Goal: Find contact information: Find contact information

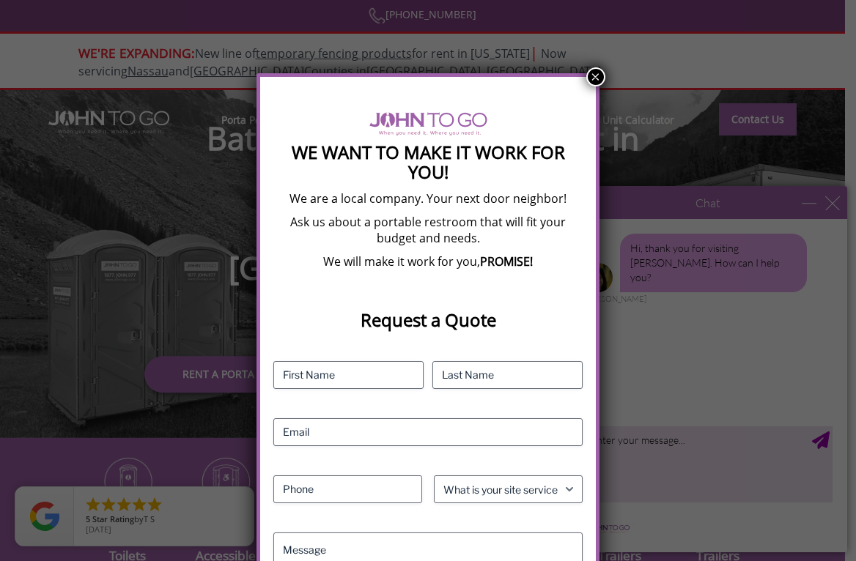
click at [599, 79] on button "×" at bounding box center [595, 76] width 19 height 19
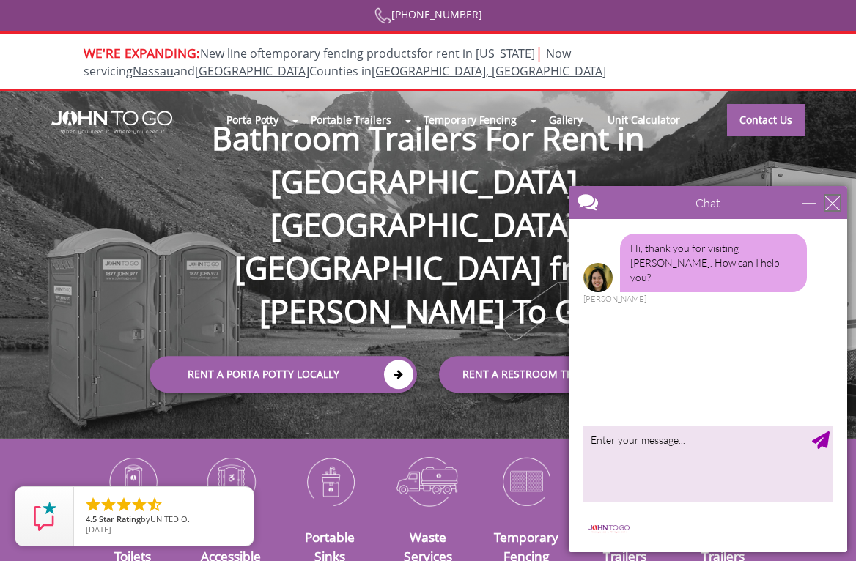
click at [832, 202] on div "close" at bounding box center [832, 203] width 15 height 15
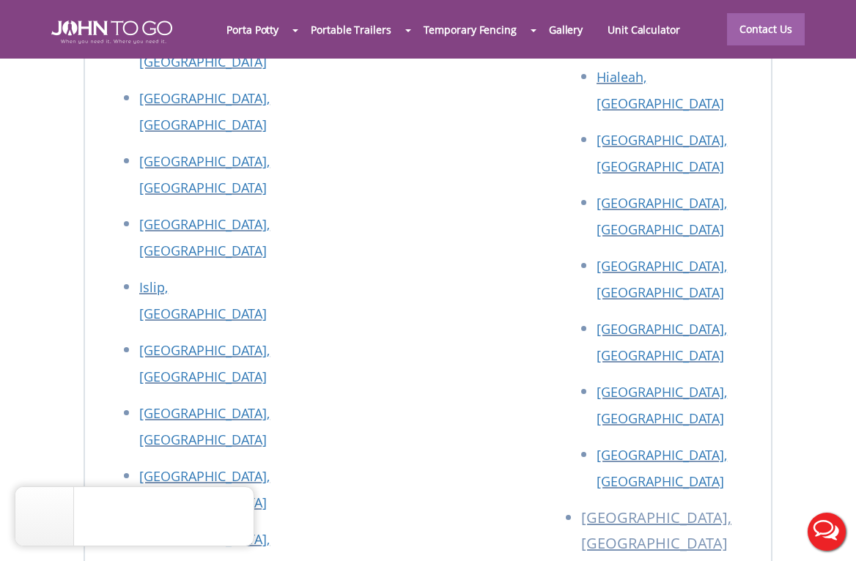
scroll to position [7496, 0]
click at [754, 33] on div at bounding box center [428, 280] width 856 height 561
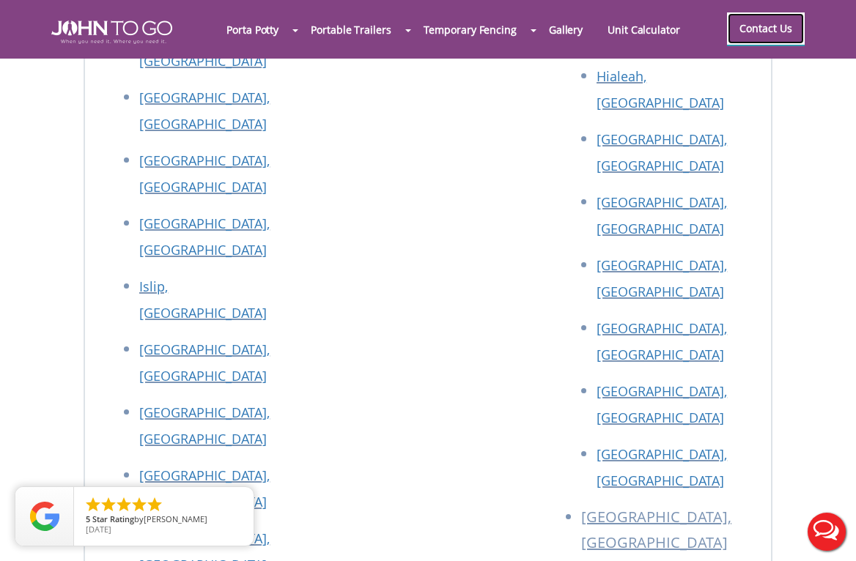
click at [778, 35] on link "Contact Us" at bounding box center [766, 28] width 78 height 32
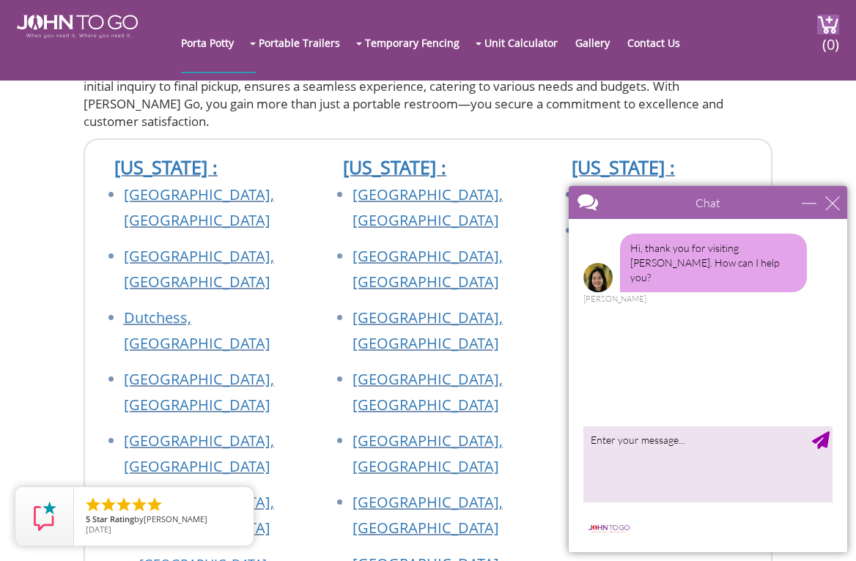
scroll to position [1121, 0]
click at [835, 207] on div "close" at bounding box center [832, 203] width 15 height 15
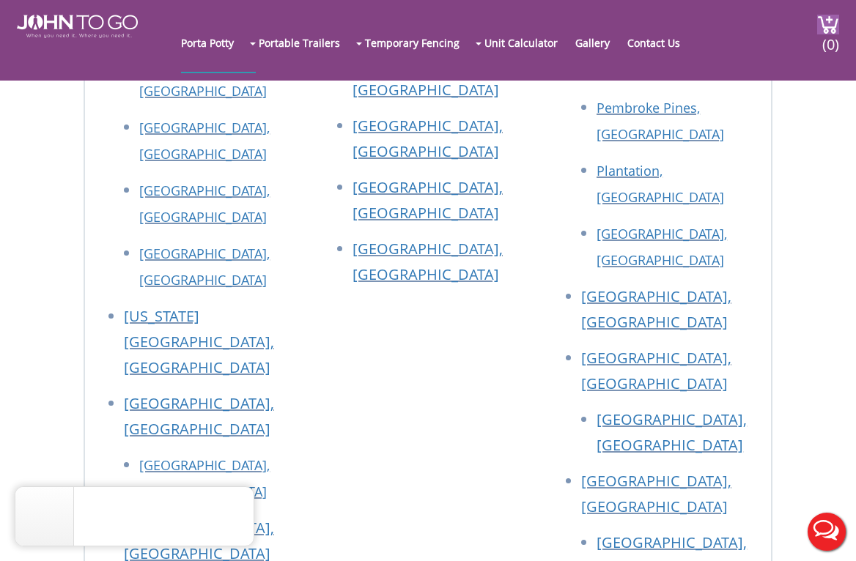
scroll to position [1615, 0]
